Goal: Check status: Check status

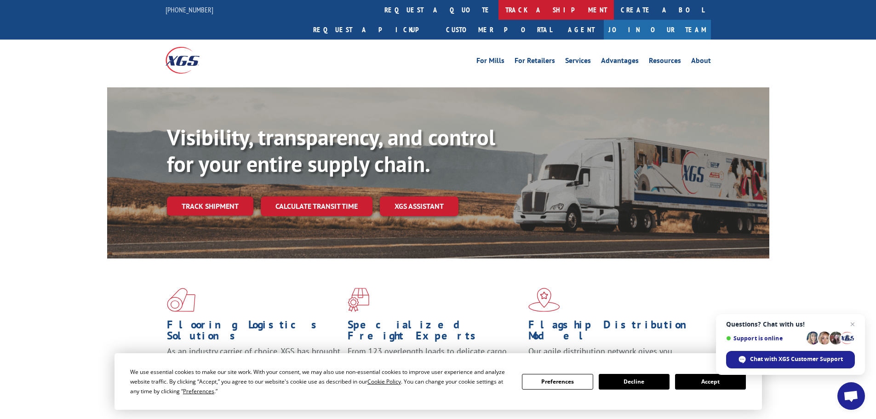
click at [498, 8] on link "track a shipment" at bounding box center [555, 10] width 115 height 20
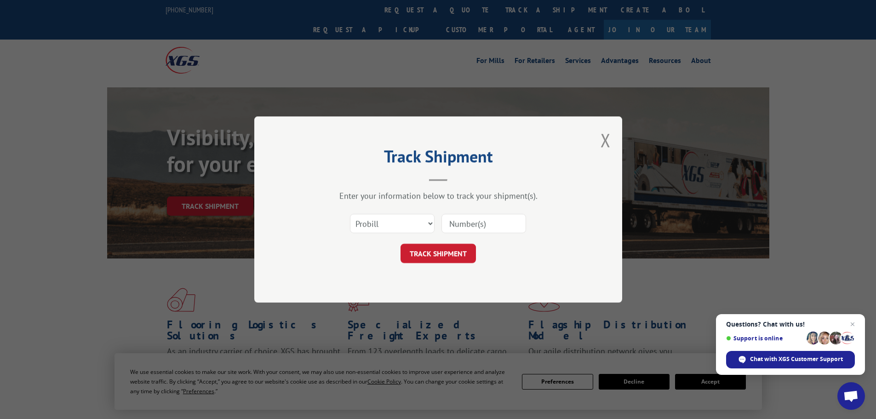
drag, startPoint x: 478, startPoint y: 223, endPoint x: 471, endPoint y: 231, distance: 11.1
click at [478, 223] on input at bounding box center [483, 223] width 85 height 19
paste input "17593440"
click at [448, 246] on button "TRACK SHIPMENT" at bounding box center [437, 253] width 75 height 19
type input "17593440"
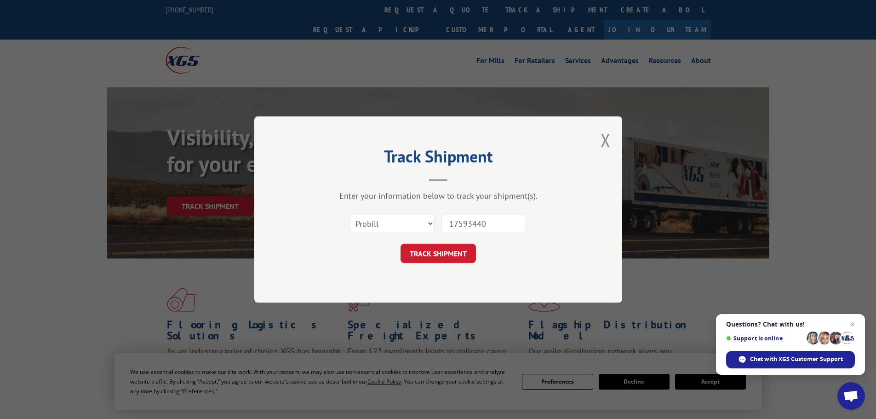
drag, startPoint x: 513, startPoint y: 182, endPoint x: 508, endPoint y: 188, distance: 7.5
click at [513, 182] on div "Track Shipment Enter your information below to track your shipment(s). Select c…" at bounding box center [438, 209] width 368 height 186
click at [431, 255] on button "TRACK SHIPMENT" at bounding box center [437, 253] width 75 height 19
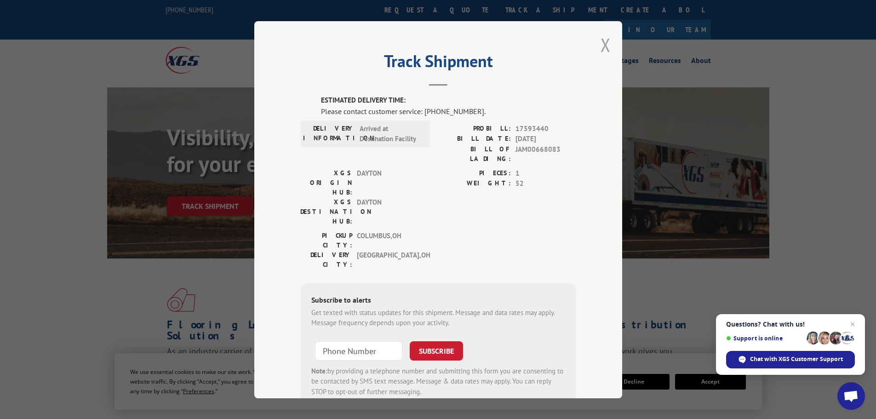
click at [603, 48] on button "Close modal" at bounding box center [605, 45] width 10 height 24
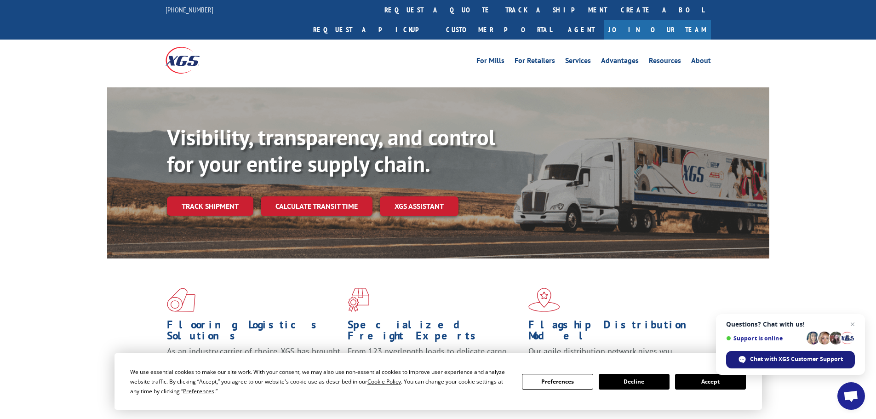
click at [740, 357] on span "Open chat" at bounding box center [741, 359] width 7 height 7
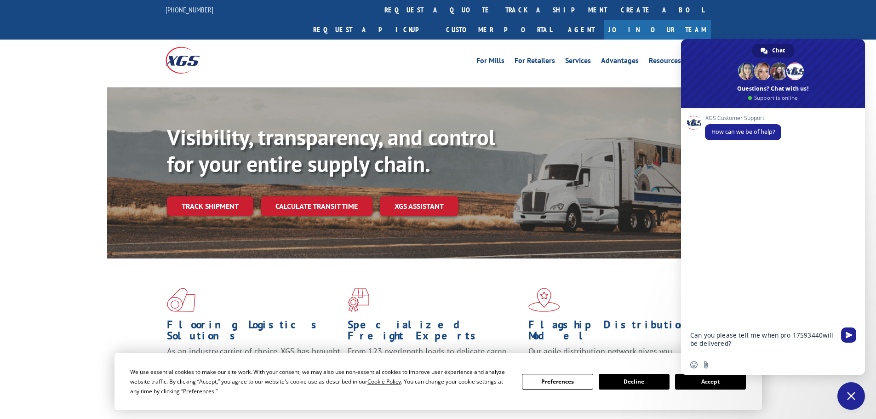
click at [819, 338] on textarea "Can you please tell me when pro 17593440will be delivered?" at bounding box center [763, 338] width 147 height 31
type textarea "Can you please tell me when pro 17593440 will be delivered?"
click at [844, 336] on span "Send" at bounding box center [848, 334] width 15 height 15
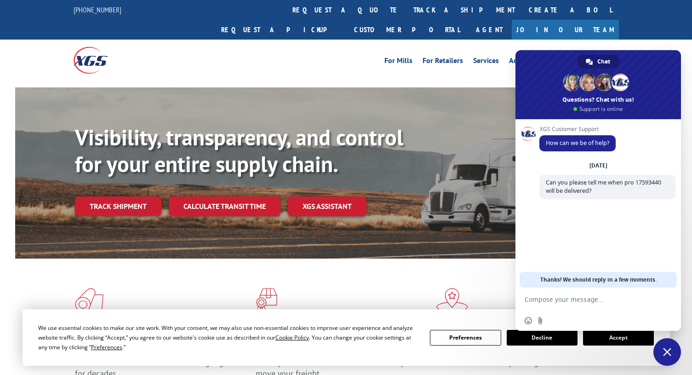
click at [404, 346] on div "We use essential cookies to make our site work. With your consent, we may also …" at bounding box center [228, 337] width 381 height 29
click at [604, 341] on button "Accept" at bounding box center [618, 338] width 71 height 16
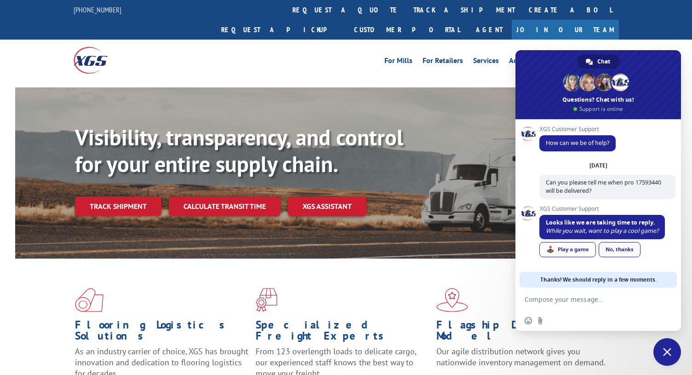
click at [630, 249] on link "No, thanks" at bounding box center [619, 249] width 42 height 15
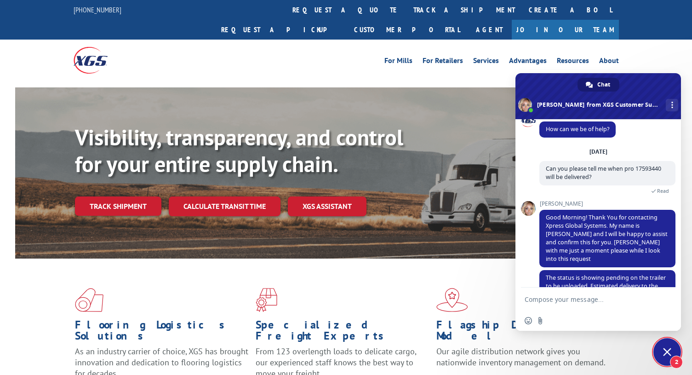
scroll to position [31, 0]
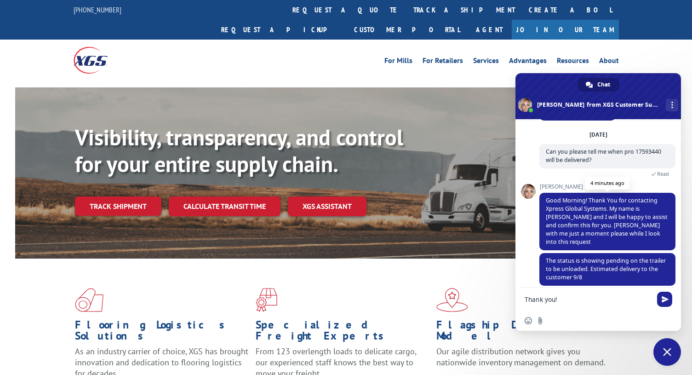
type textarea "Thank you!"
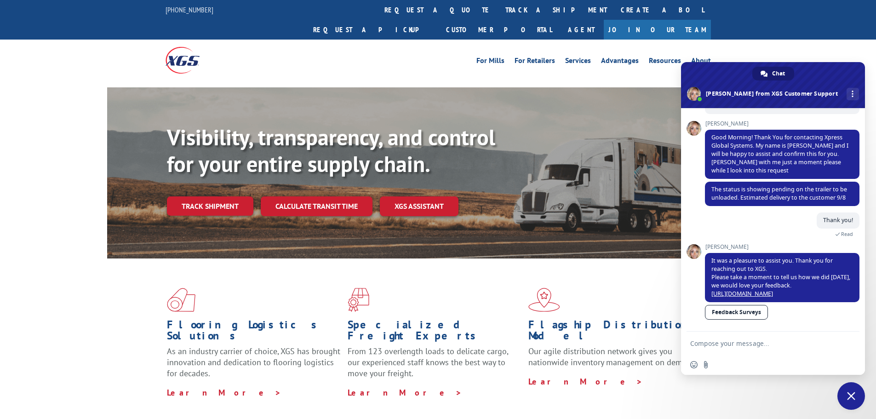
scroll to position [0, 0]
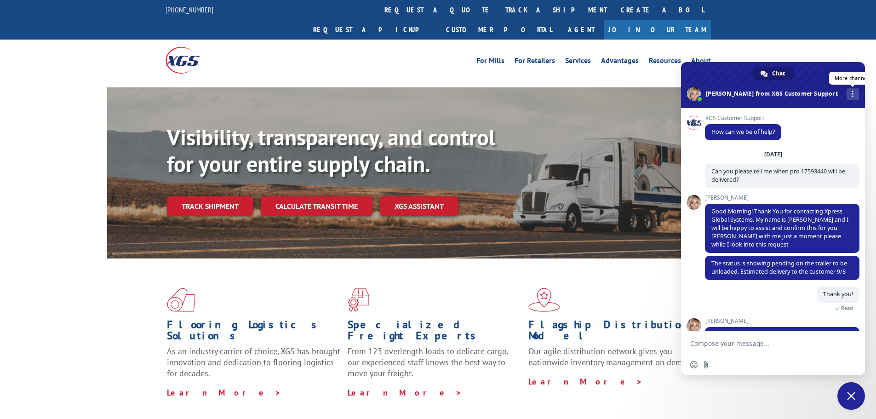
click at [846, 95] on link "More channels" at bounding box center [852, 94] width 12 height 12
